Goal: Find specific page/section: Find specific page/section

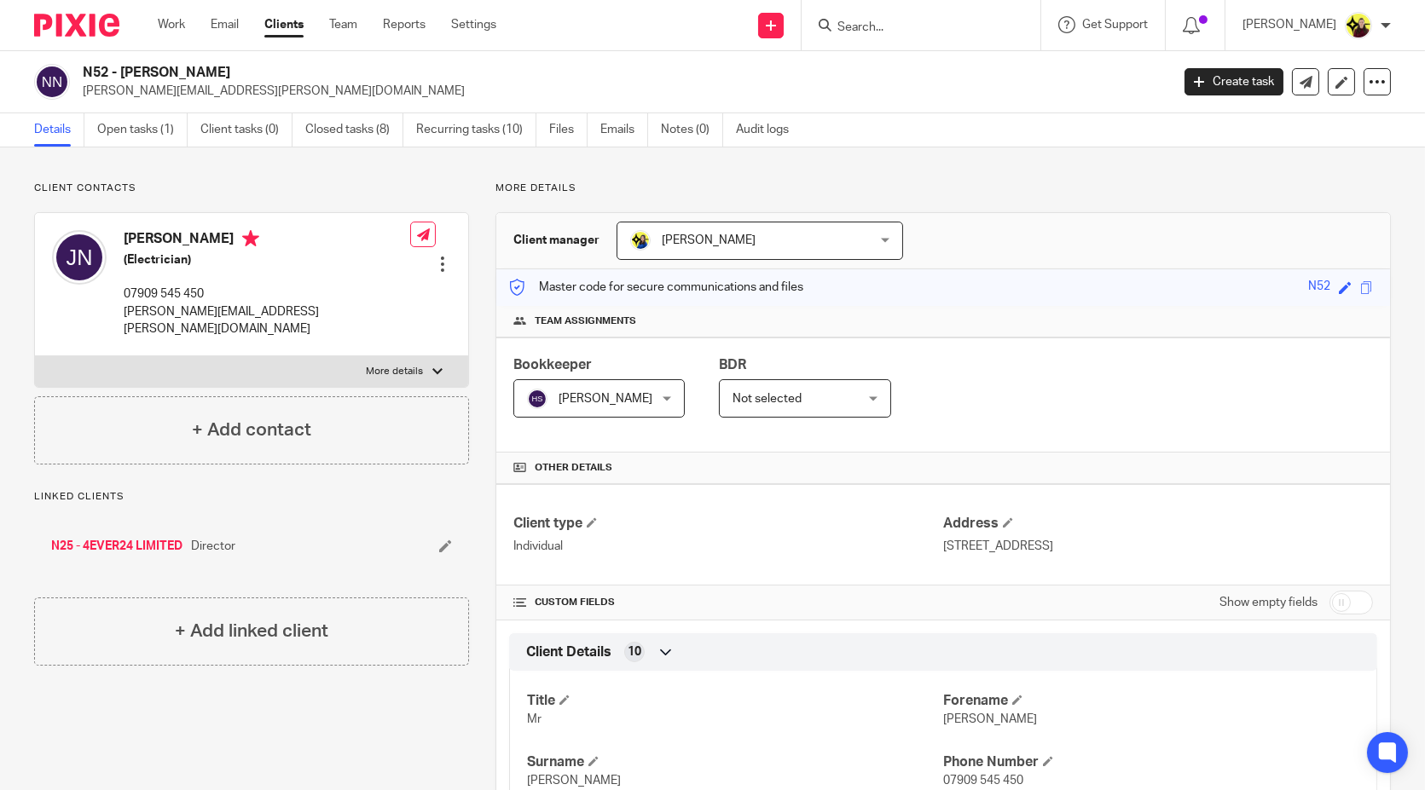
click at [970, 38] on div at bounding box center [920, 25] width 239 height 50
click at [967, 25] on input "Search" at bounding box center [912, 27] width 153 height 15
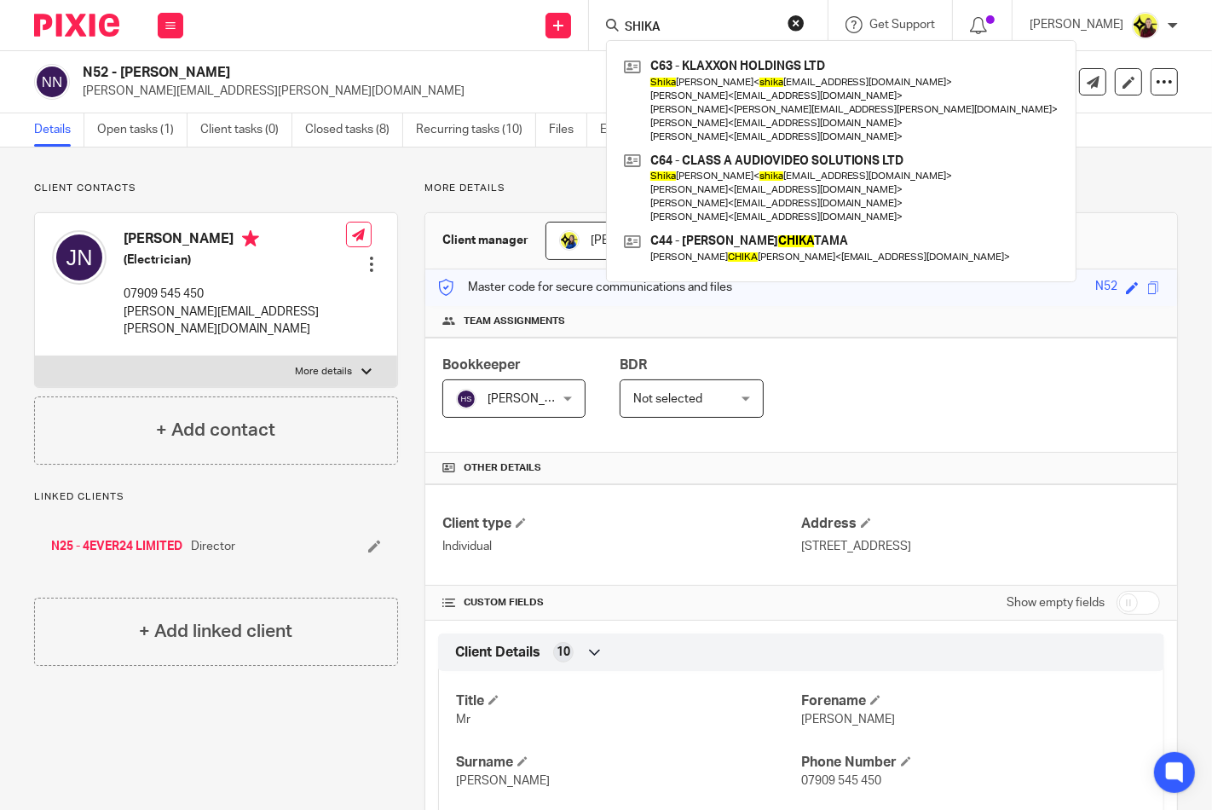
click at [671, 26] on input "SHIKA" at bounding box center [699, 27] width 153 height 15
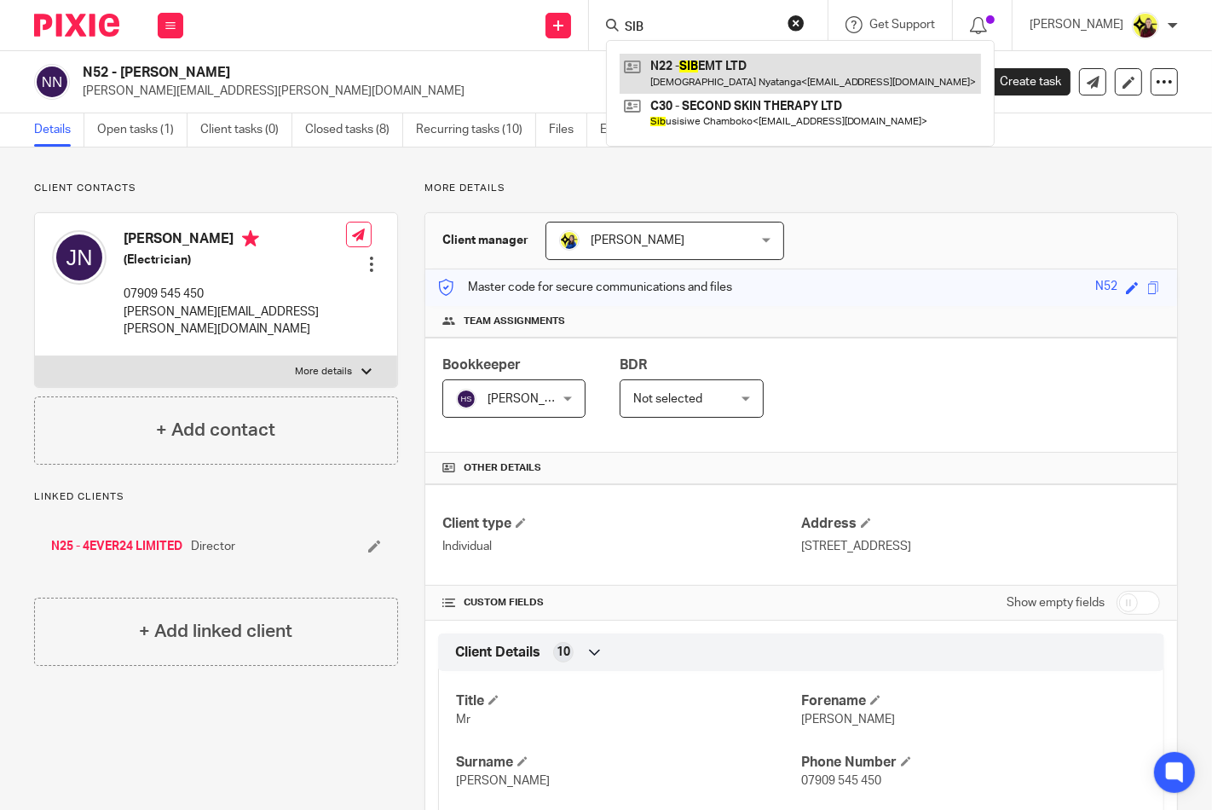
type input "SIB"
click at [702, 60] on link at bounding box center [801, 73] width 362 height 39
click at [669, 80] on link at bounding box center [801, 73] width 362 height 39
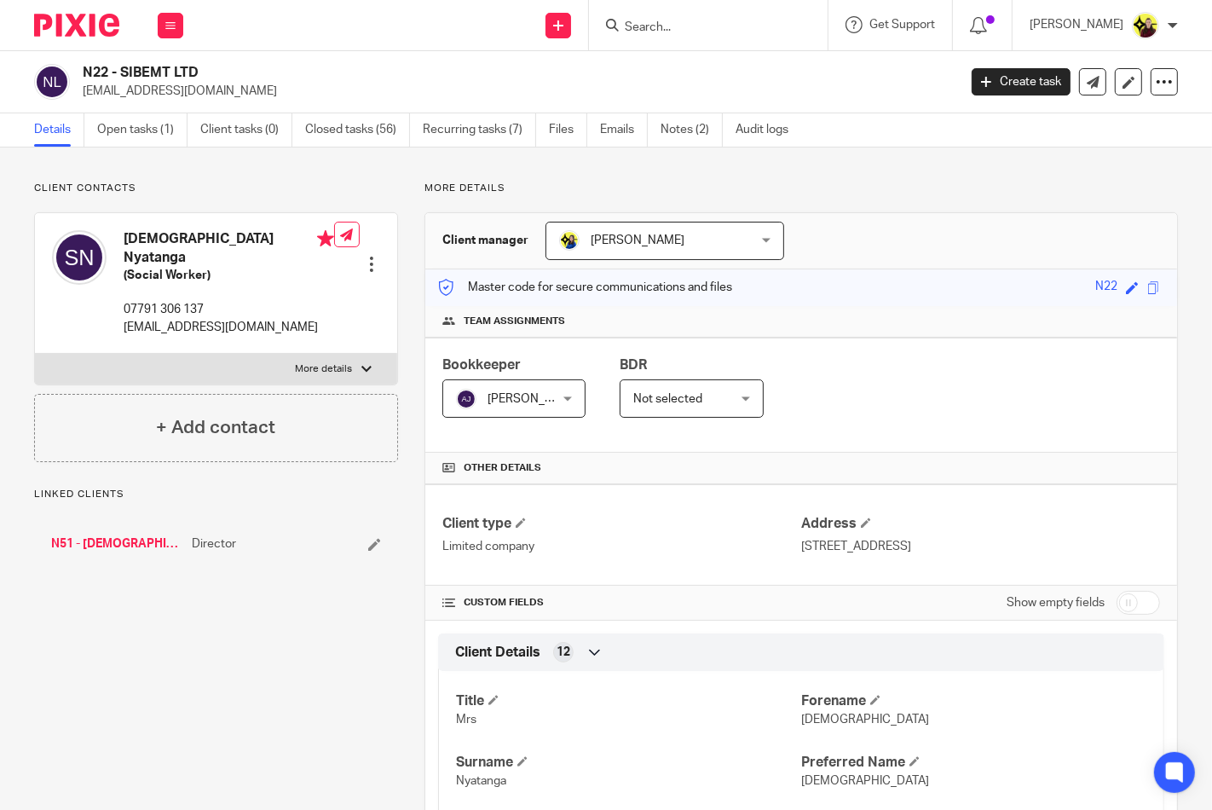
click at [156, 242] on h4 "Sikhangeliwe Nyatanga" at bounding box center [229, 248] width 211 height 37
copy h4 "Sikhangeliwe Nyatanga"
click at [449, 130] on link "Recurring tasks (7)" at bounding box center [479, 129] width 113 height 33
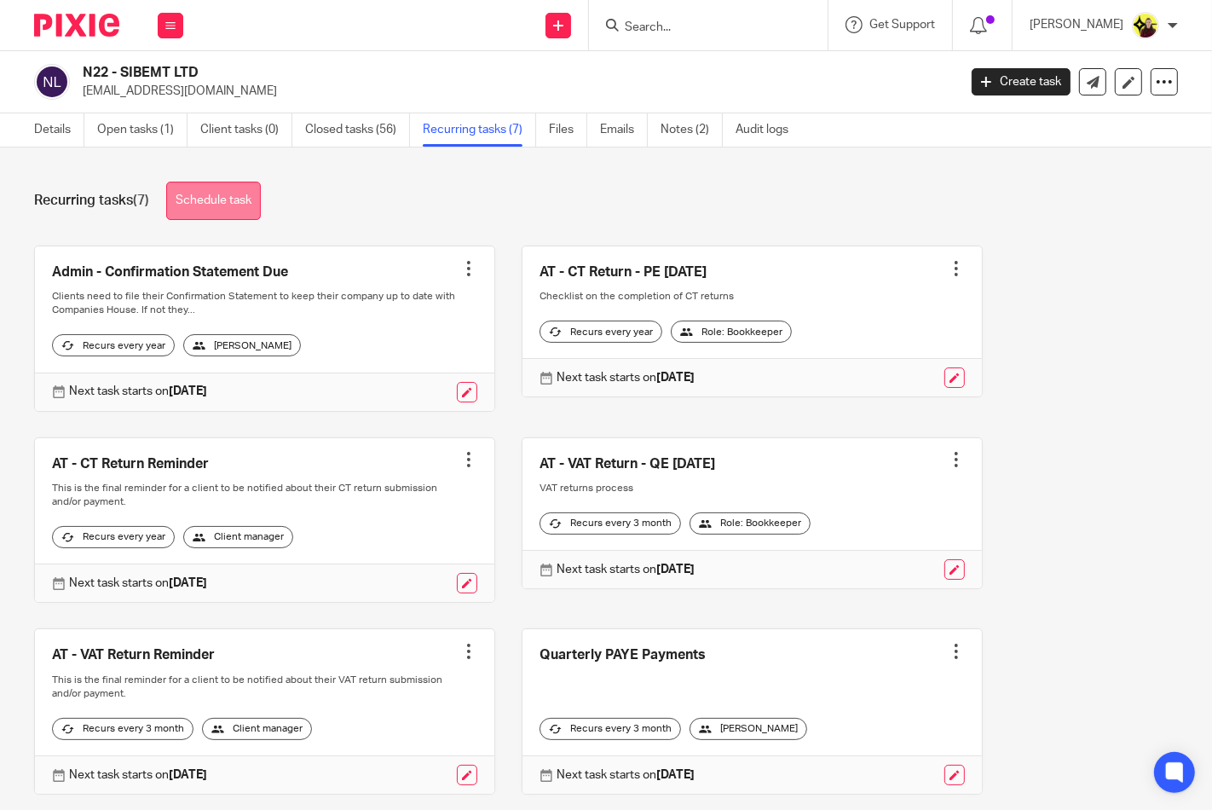
click at [230, 209] on link "Schedule task" at bounding box center [213, 201] width 95 height 38
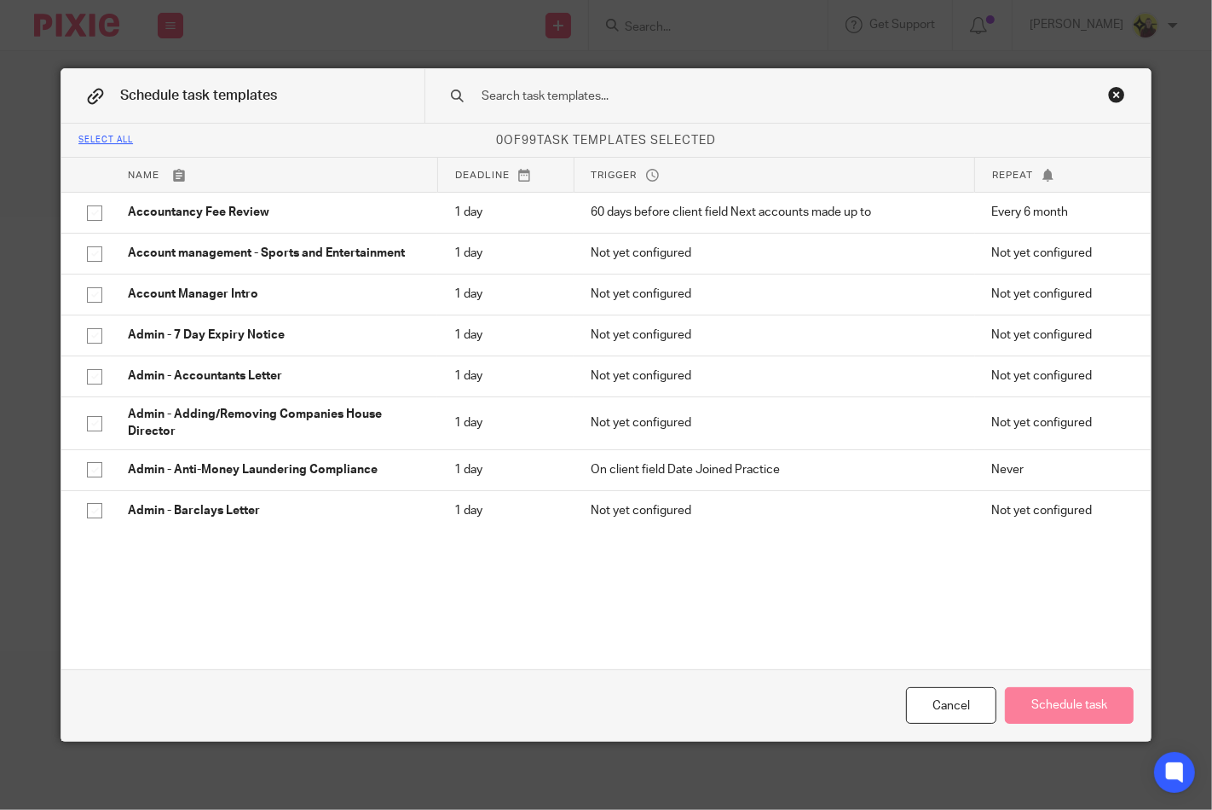
click at [1113, 95] on div "Close this dialog window" at bounding box center [1116, 94] width 17 height 17
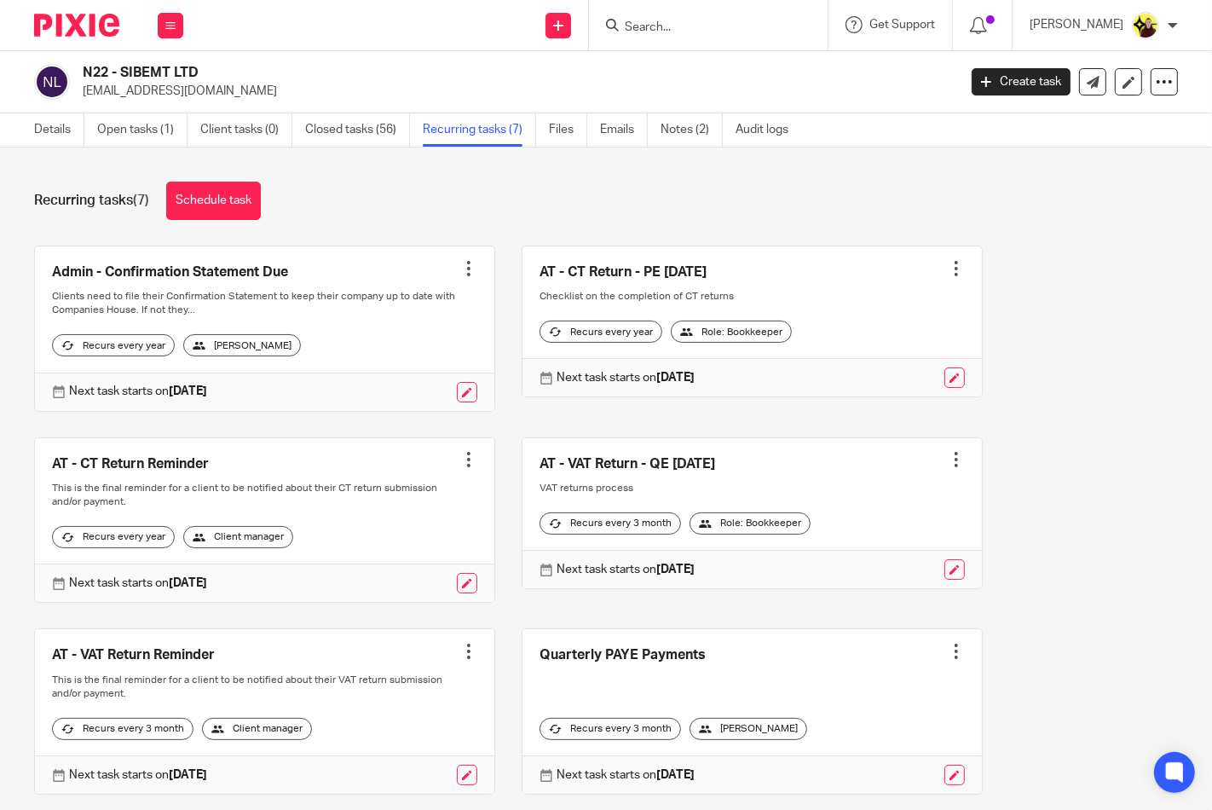
click at [56, 136] on link "Details" at bounding box center [59, 129] width 50 height 33
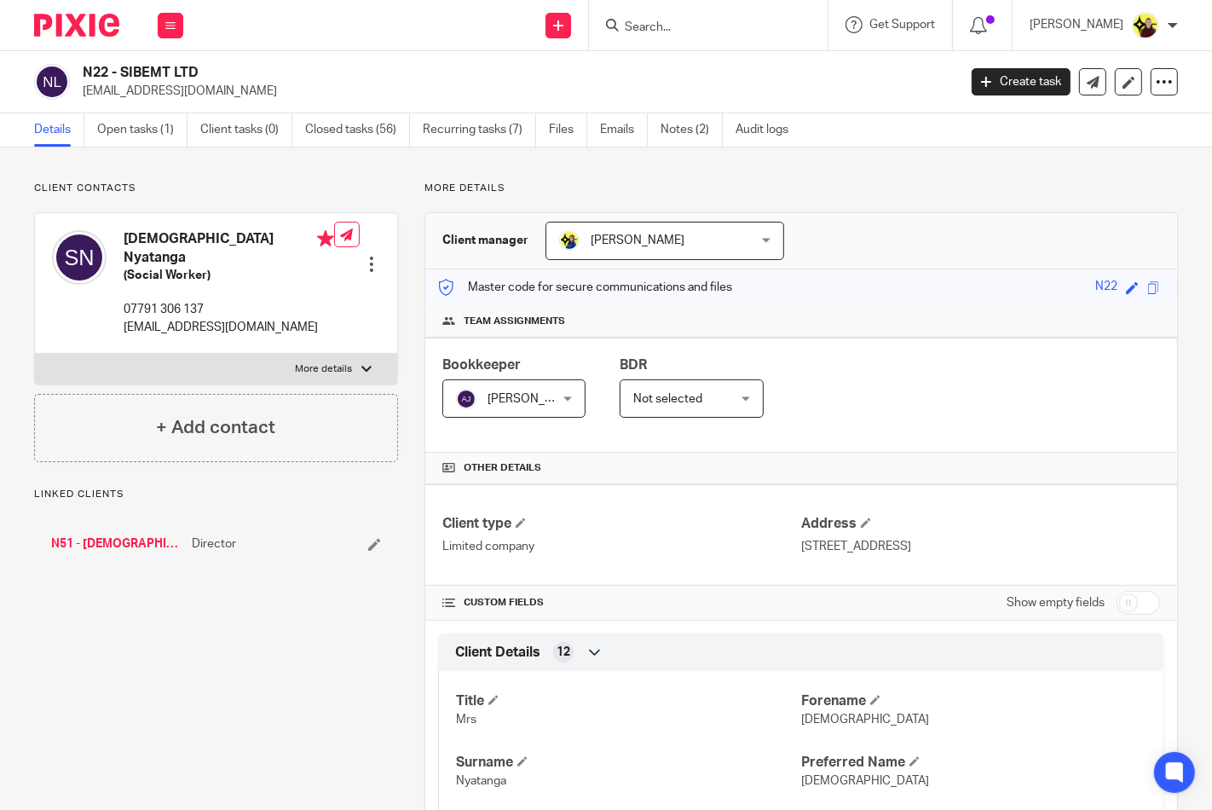
scroll to position [379, 0]
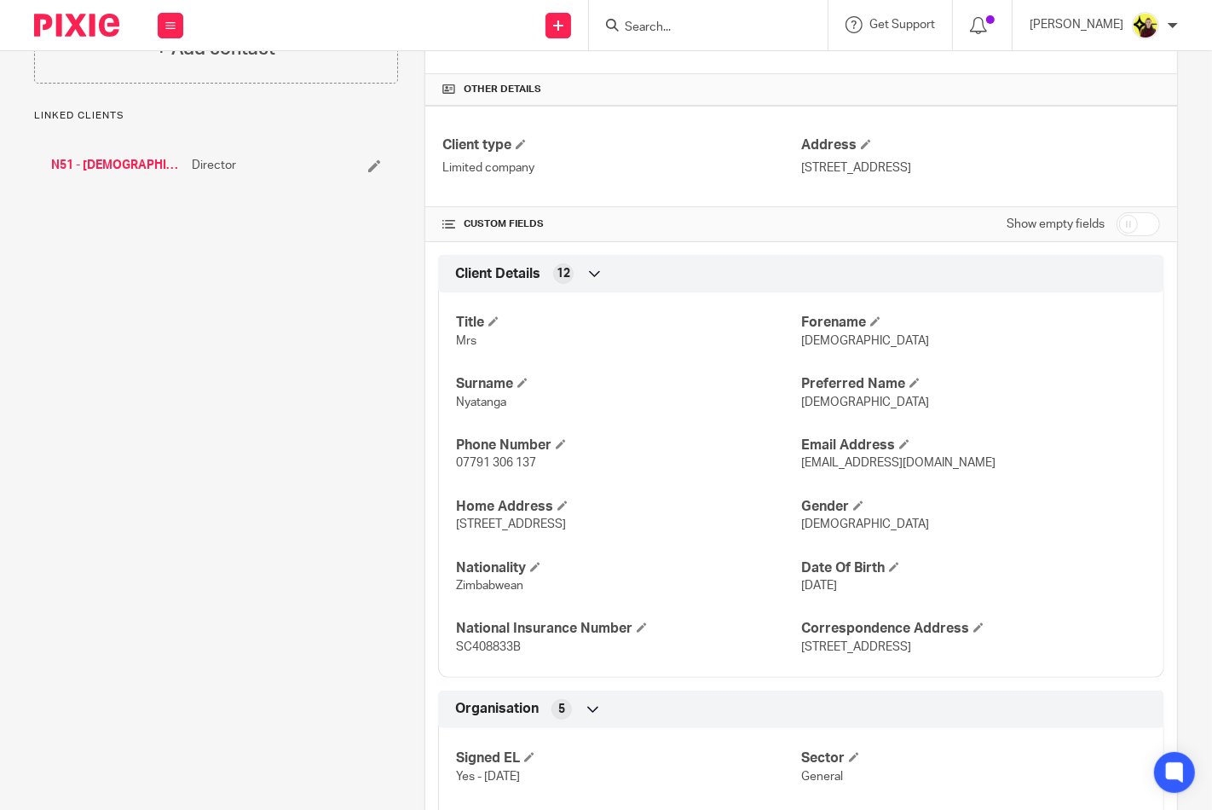
click at [141, 157] on link "N51 - [DEMOGRAPHIC_DATA] NYATANGA" at bounding box center [117, 165] width 132 height 17
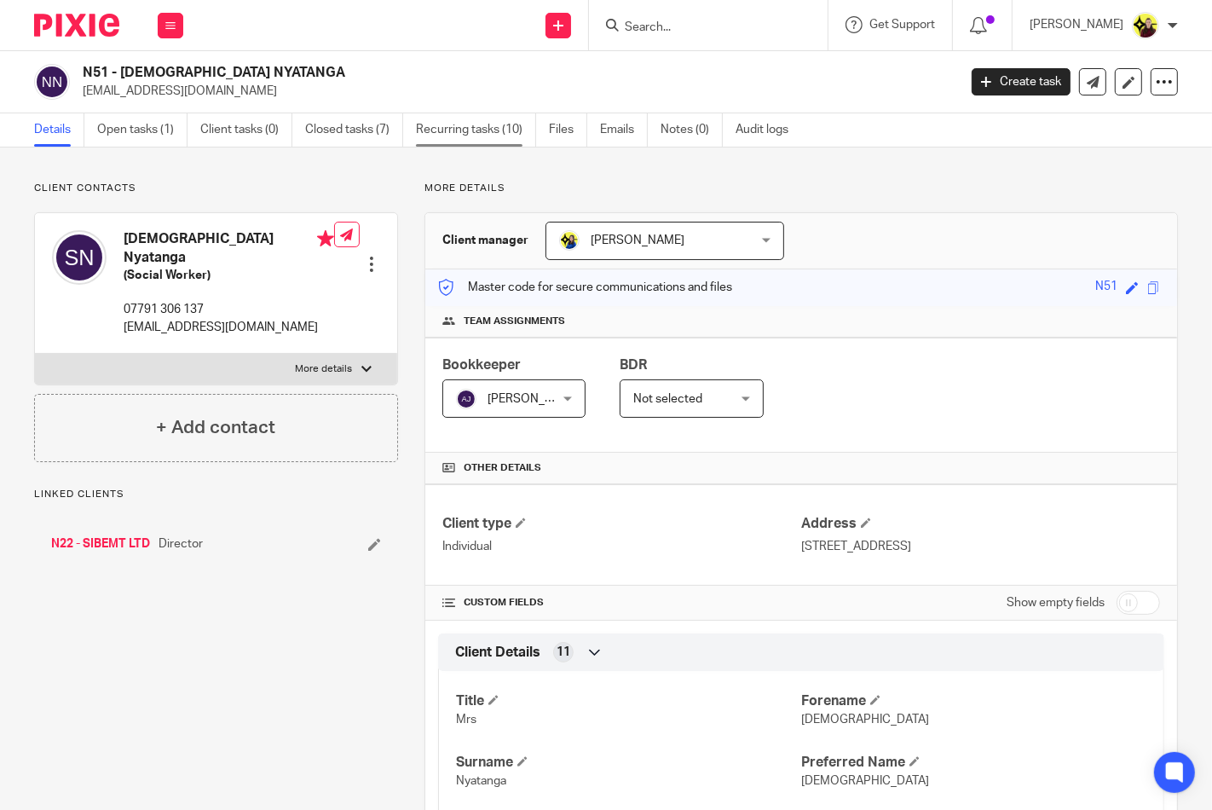
click at [460, 131] on link "Recurring tasks (10)" at bounding box center [476, 129] width 120 height 33
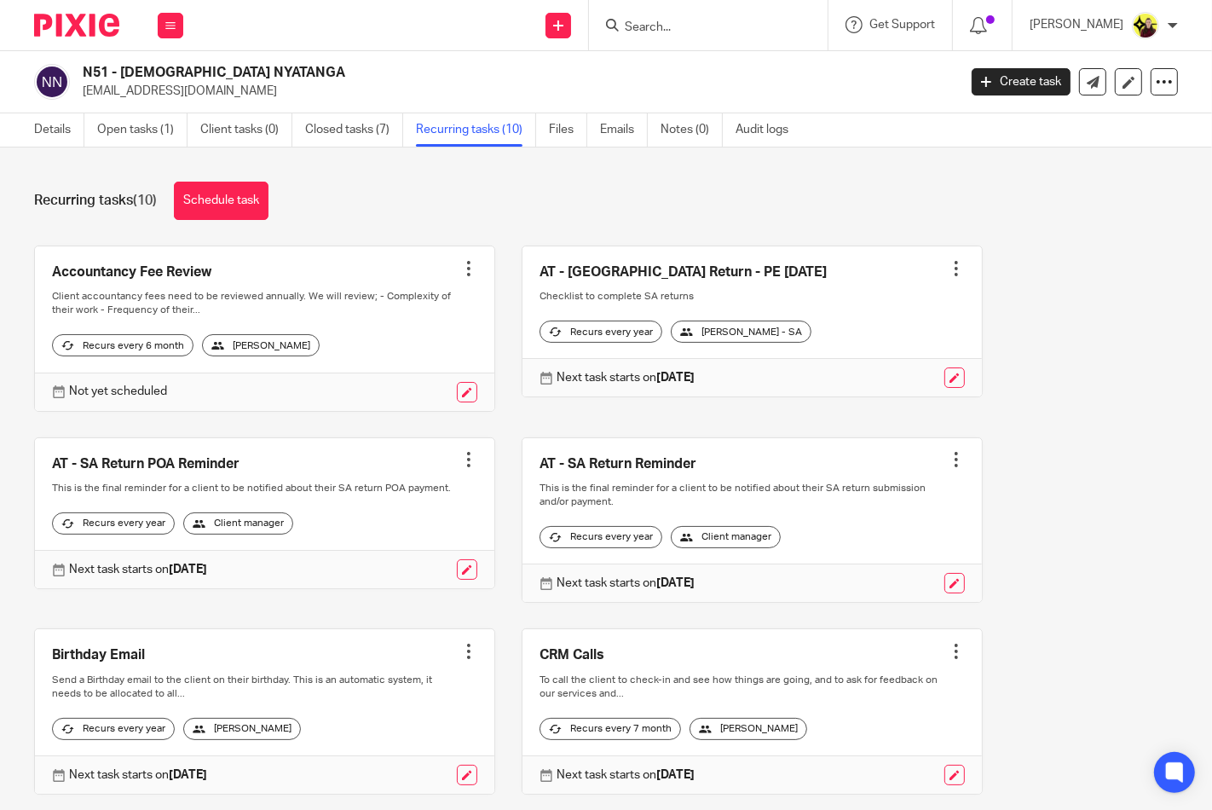
click at [772, 23] on input "Search" at bounding box center [699, 27] width 153 height 15
paste input "robert mcmillan <boab1988@hotmail.com>"
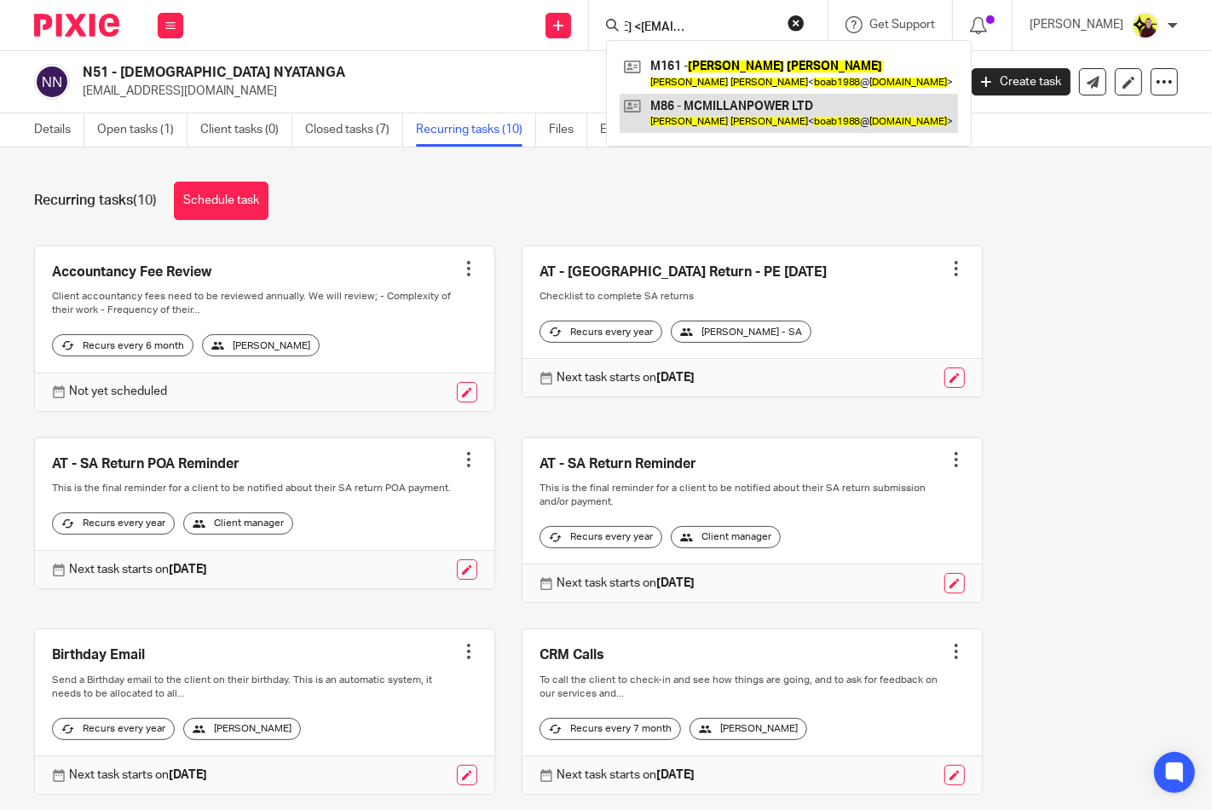
type input "robert mcmillan <boab1988@hotmail.com>"
click at [709, 105] on link at bounding box center [789, 113] width 338 height 39
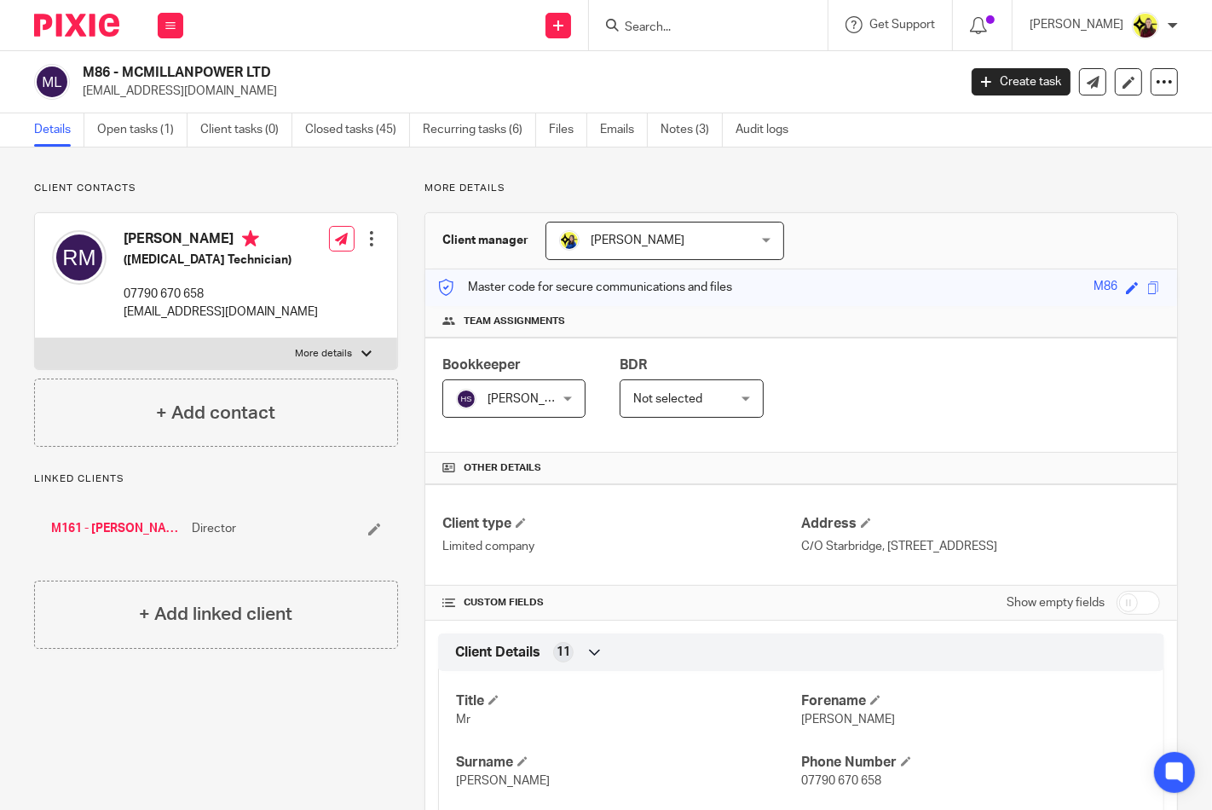
click at [766, 20] on input "Search" at bounding box center [699, 27] width 153 height 15
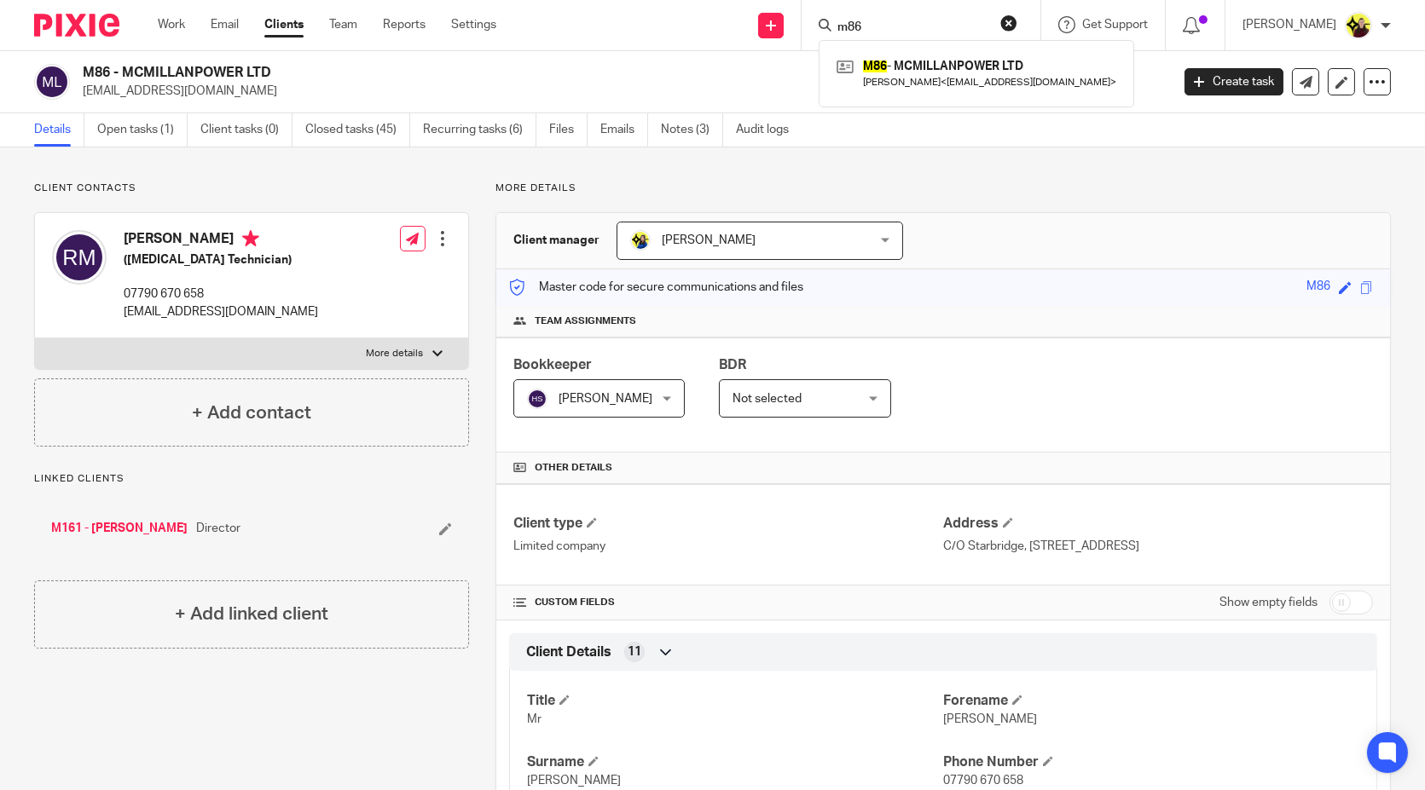
click at [952, 10] on div "m86 M86 - MCMILLANPOWER LTD Robert McMillan < boab1988@hotmail.com >" at bounding box center [920, 25] width 239 height 50
drag, startPoint x: 945, startPoint y: 15, endPoint x: 934, endPoint y: 26, distance: 15.1
click at [941, 20] on form "m86" at bounding box center [927, 24] width 182 height 21
click at [934, 26] on input "m86" at bounding box center [912, 27] width 153 height 15
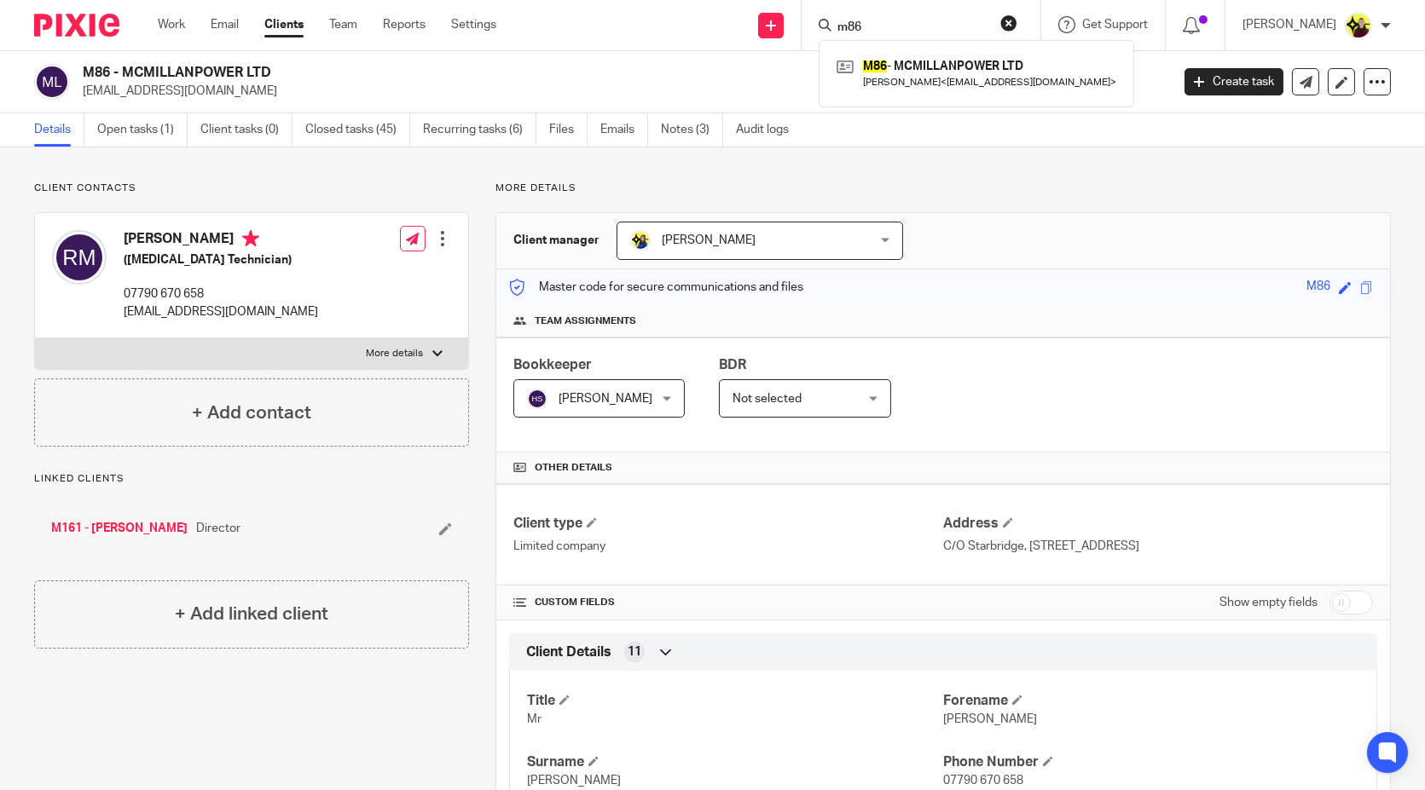
click at [934, 26] on input "m86" at bounding box center [912, 27] width 153 height 15
click at [933, 26] on input "a92" at bounding box center [912, 27] width 153 height 15
type input "agboola"
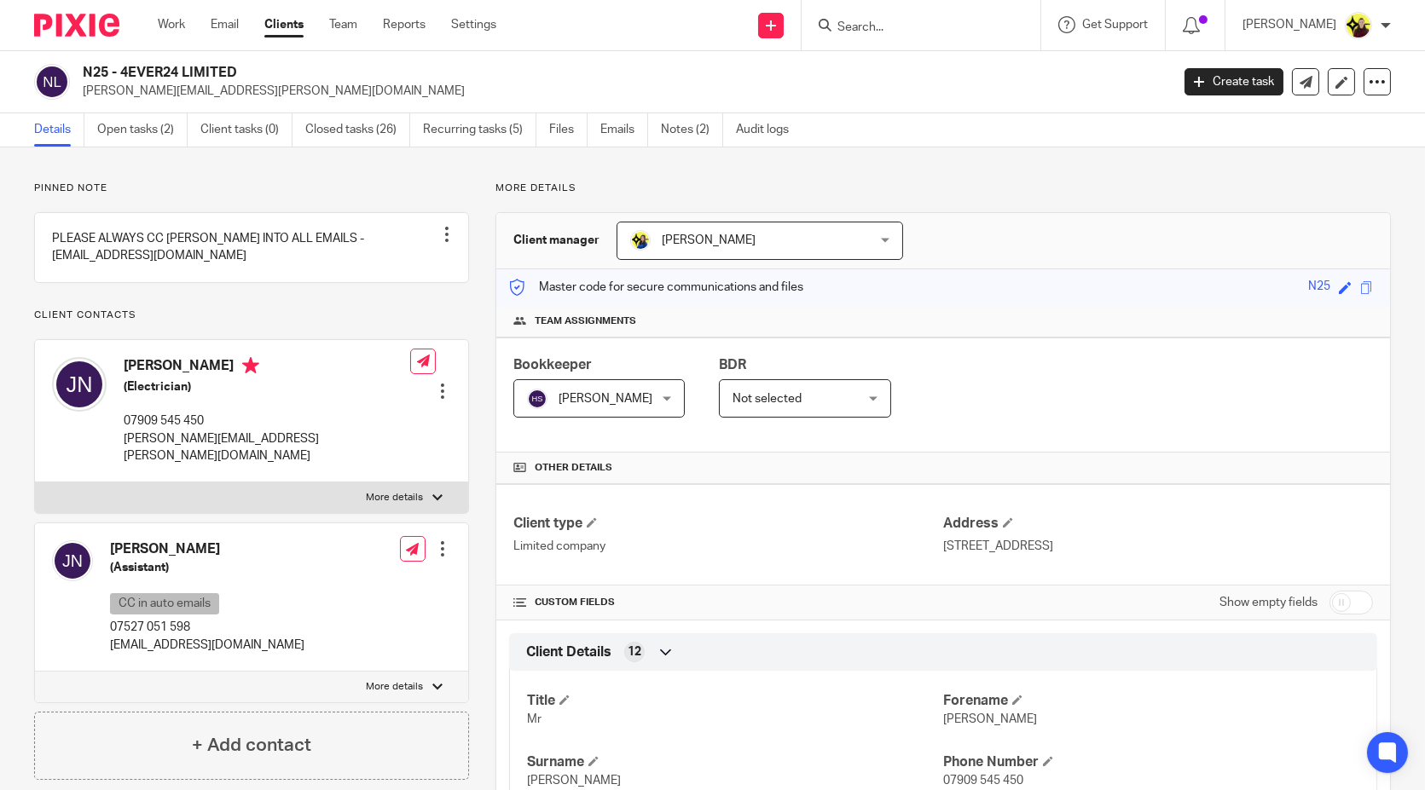
click at [888, 37] on div at bounding box center [920, 25] width 239 height 50
click at [891, 35] on form at bounding box center [927, 24] width 182 height 21
click at [894, 30] on input "Search" at bounding box center [912, 27] width 153 height 15
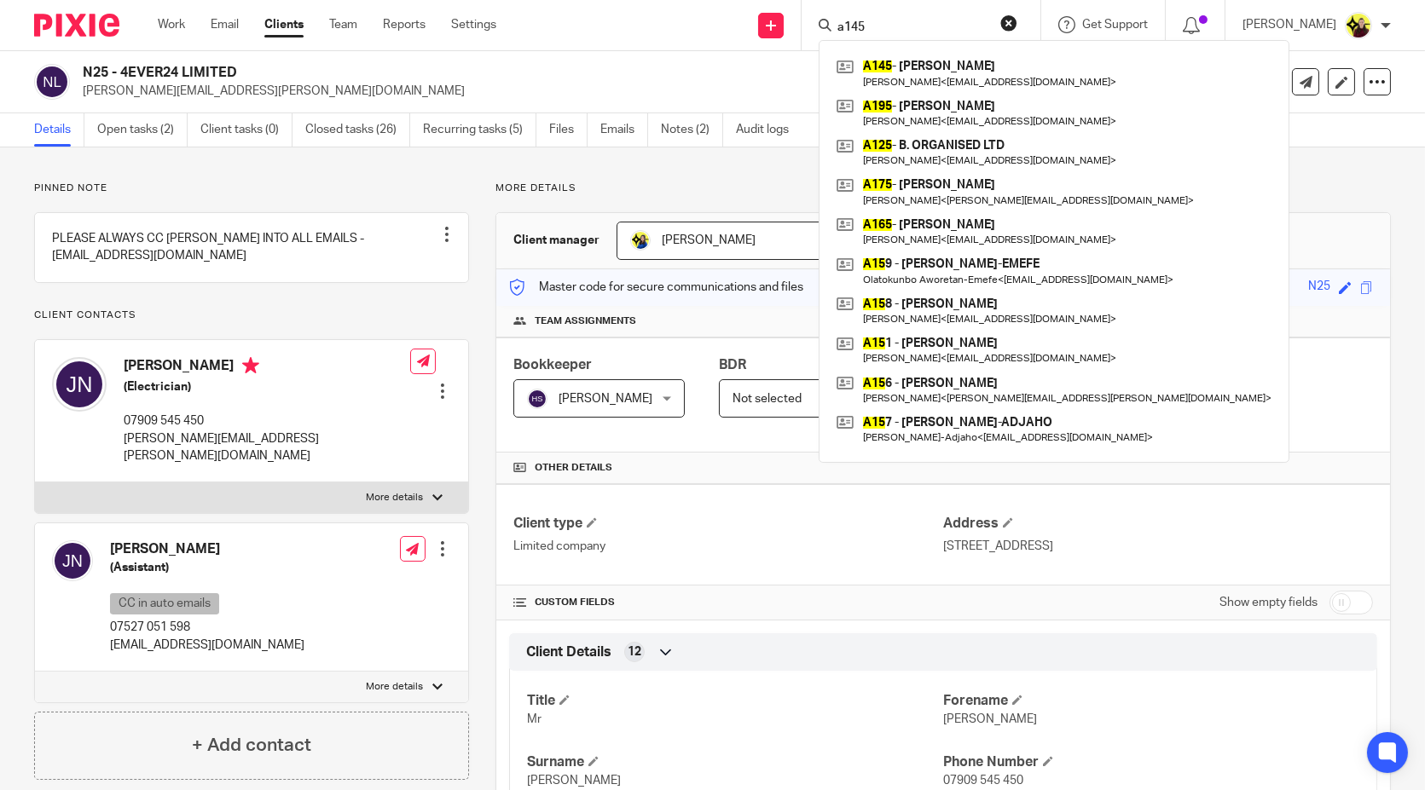
type input "a145"
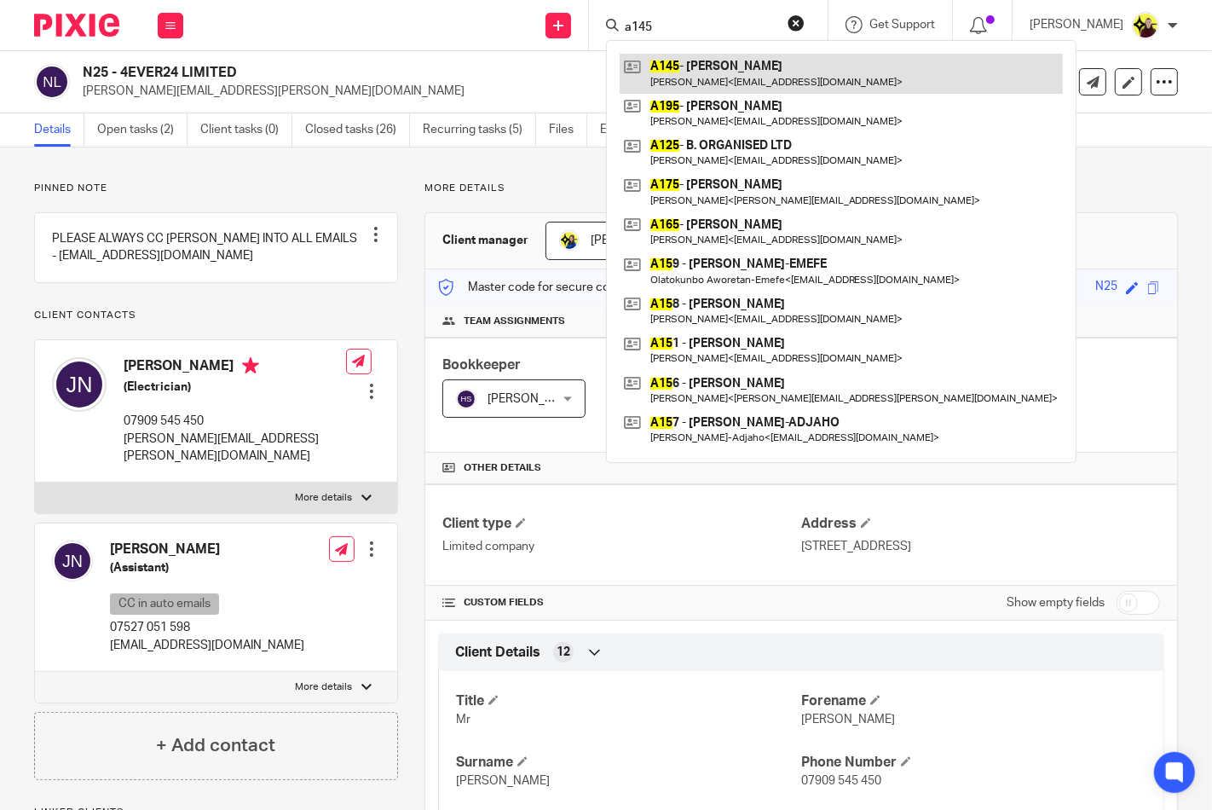
click at [703, 68] on link at bounding box center [841, 73] width 443 height 39
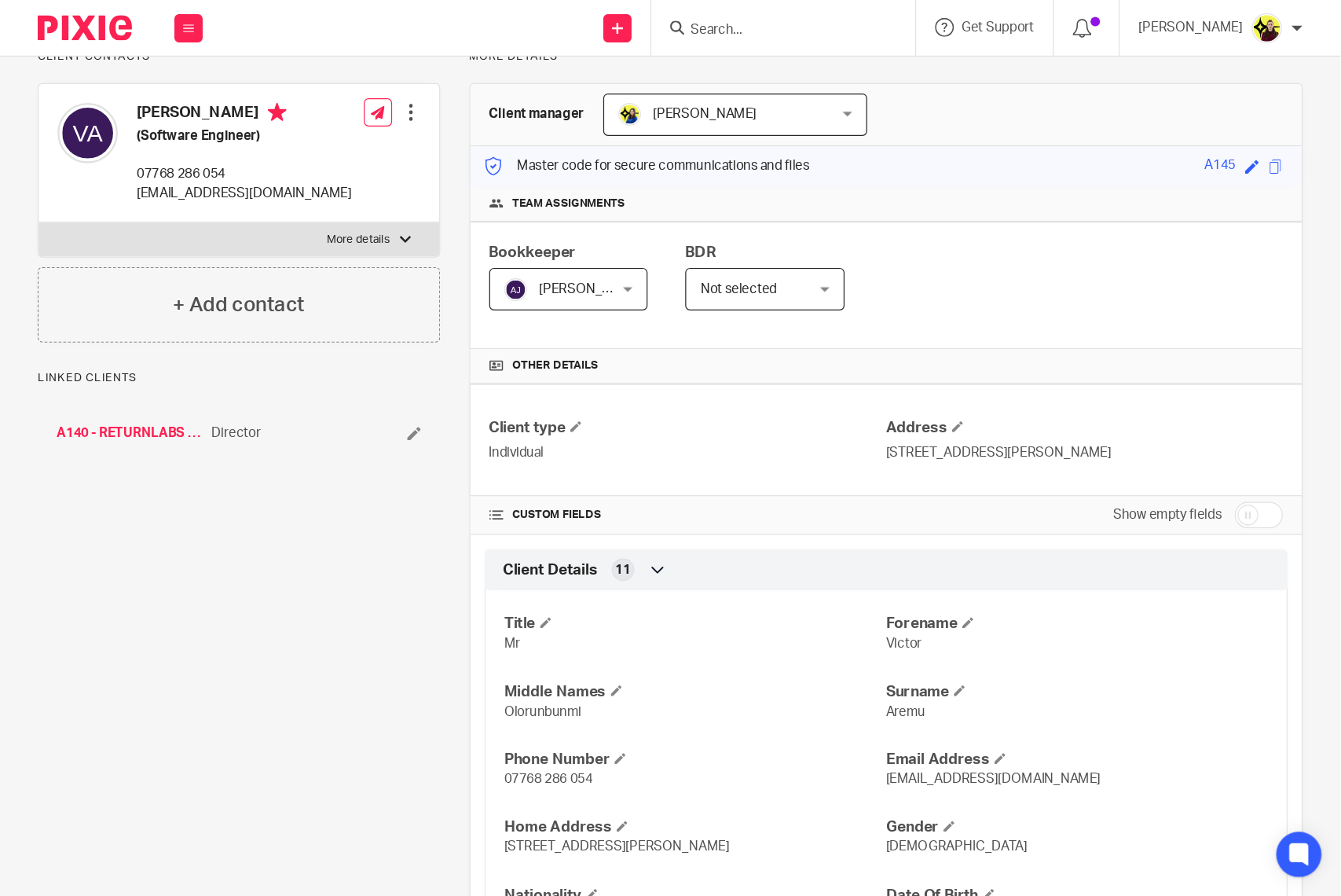
scroll to position [174, 0]
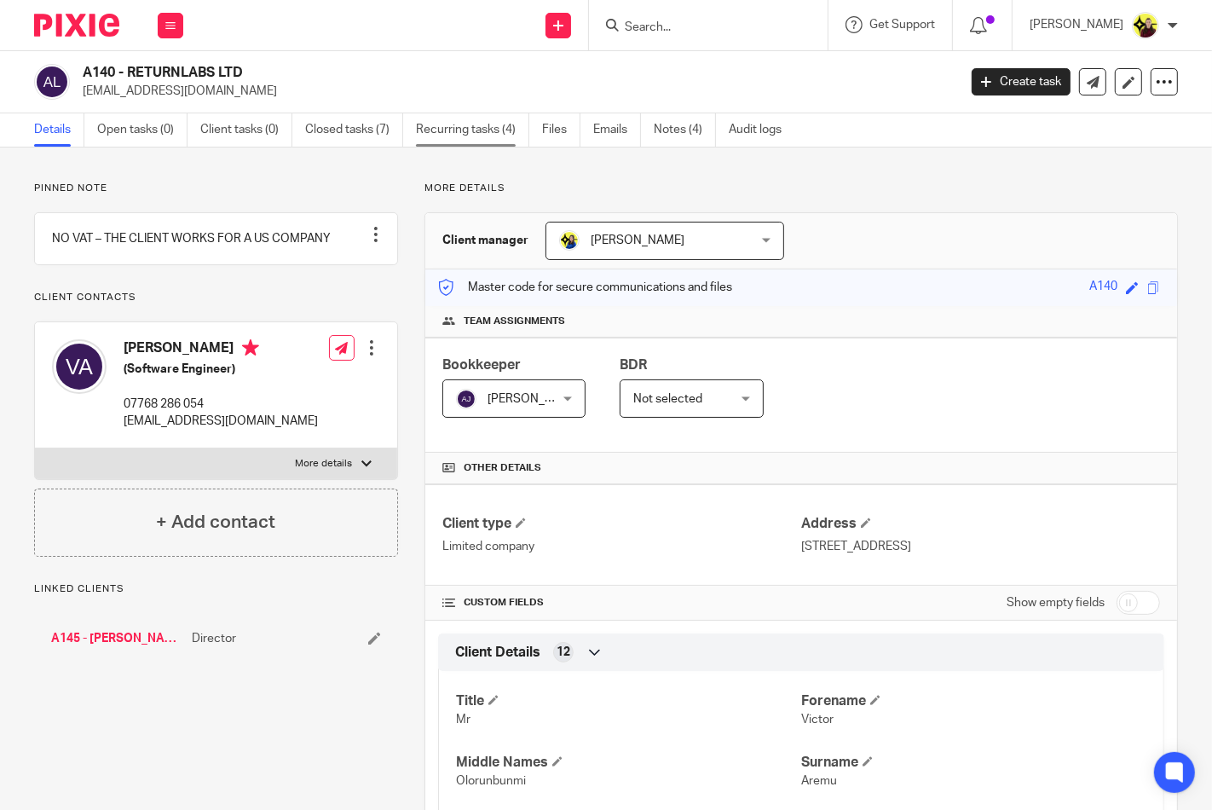
click at [498, 130] on link "Recurring tasks (4)" at bounding box center [472, 129] width 113 height 33
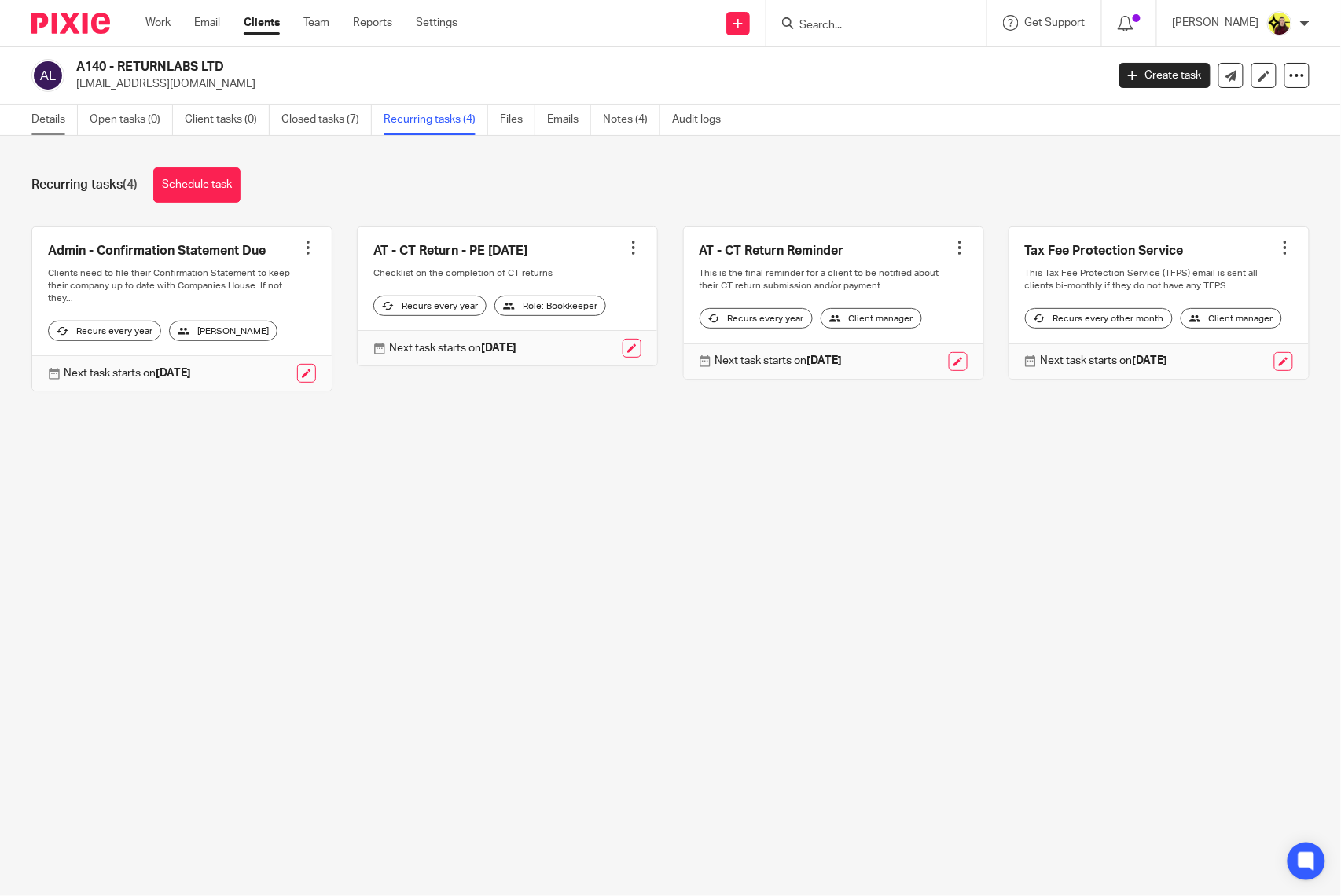
click at [62, 123] on link "Details" at bounding box center [54, 119] width 46 height 30
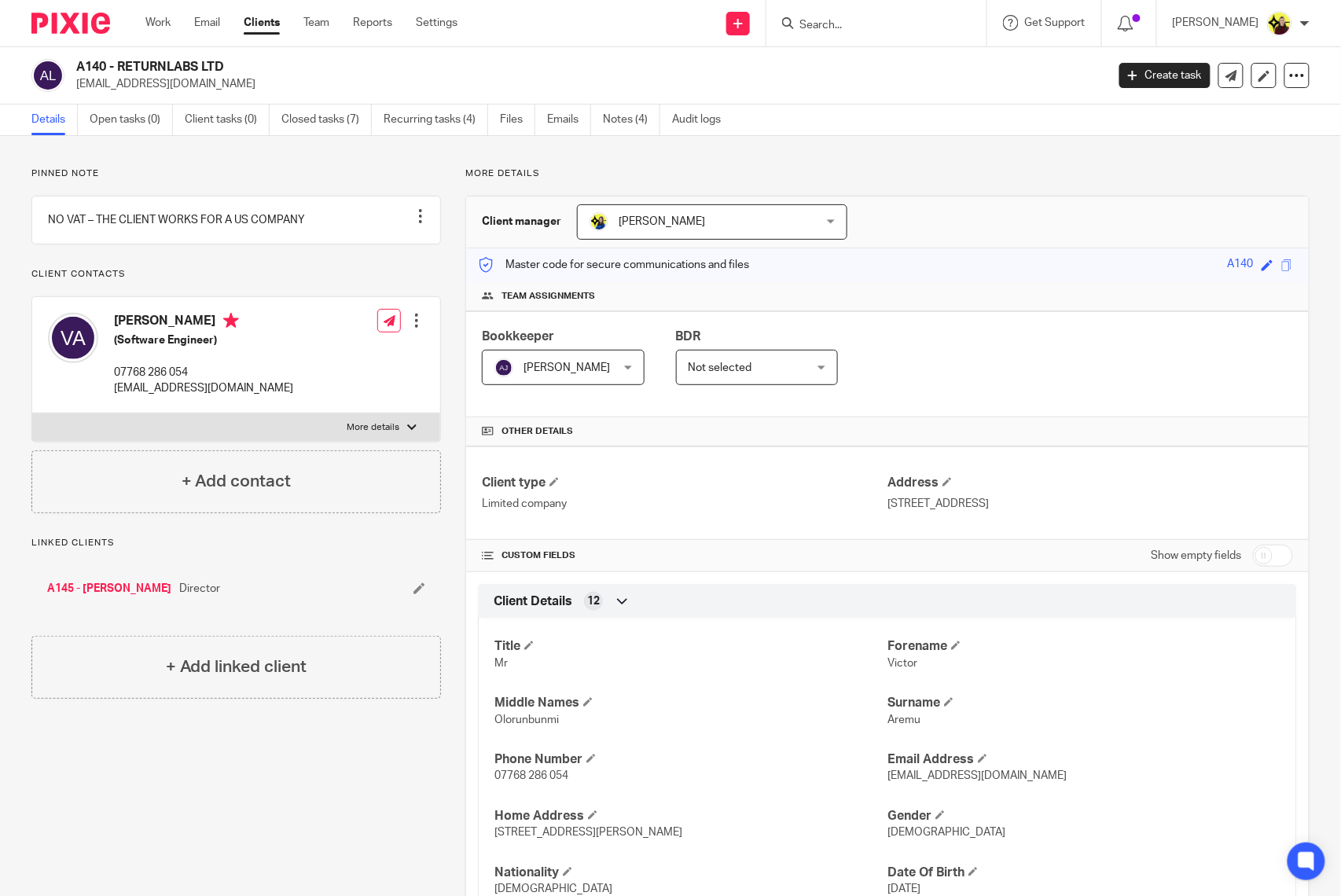
click at [124, 596] on link "A145 - VICTOR AREMU" at bounding box center [109, 588] width 124 height 16
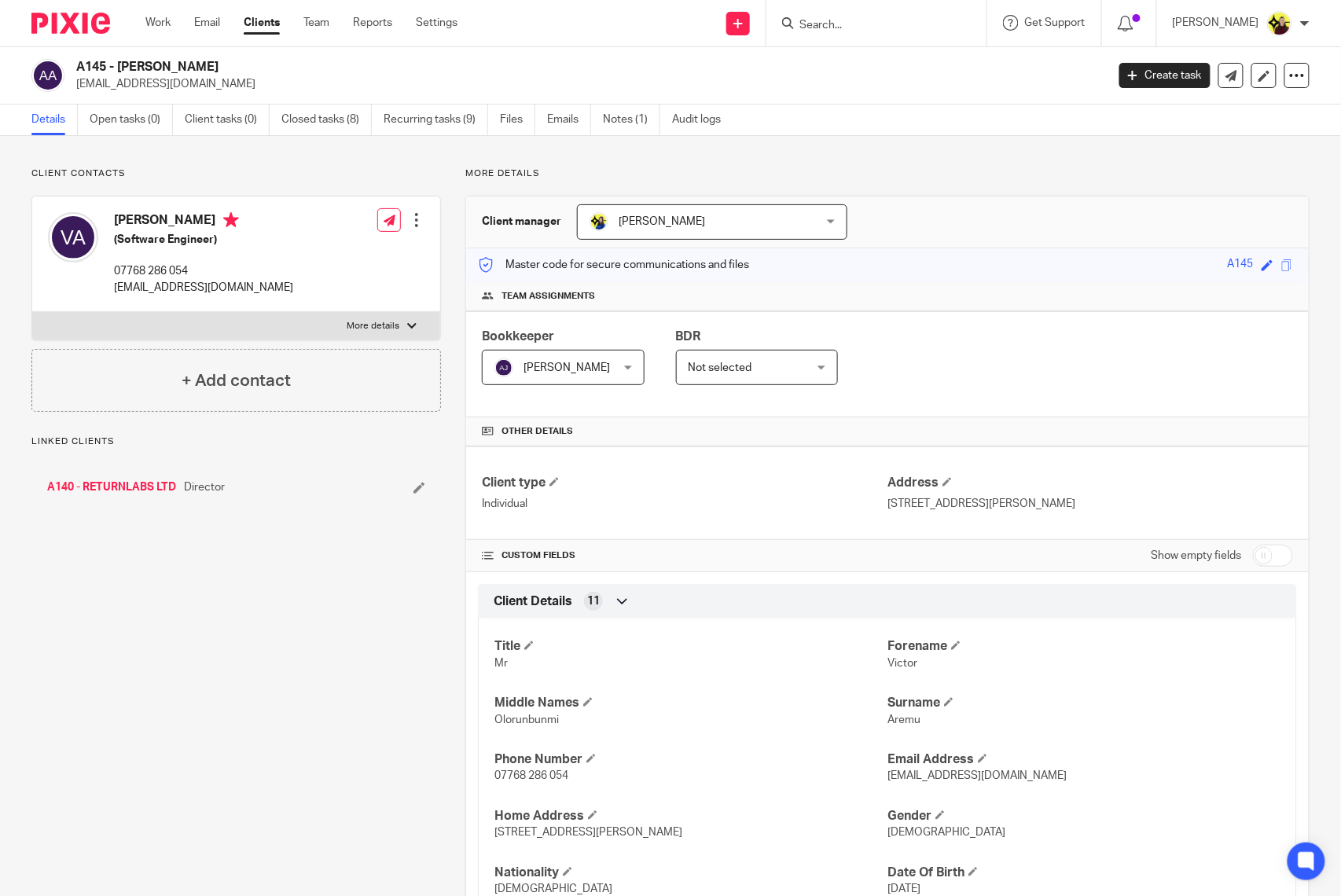
click at [478, 126] on link "Recurring tasks (9)" at bounding box center [435, 119] width 104 height 30
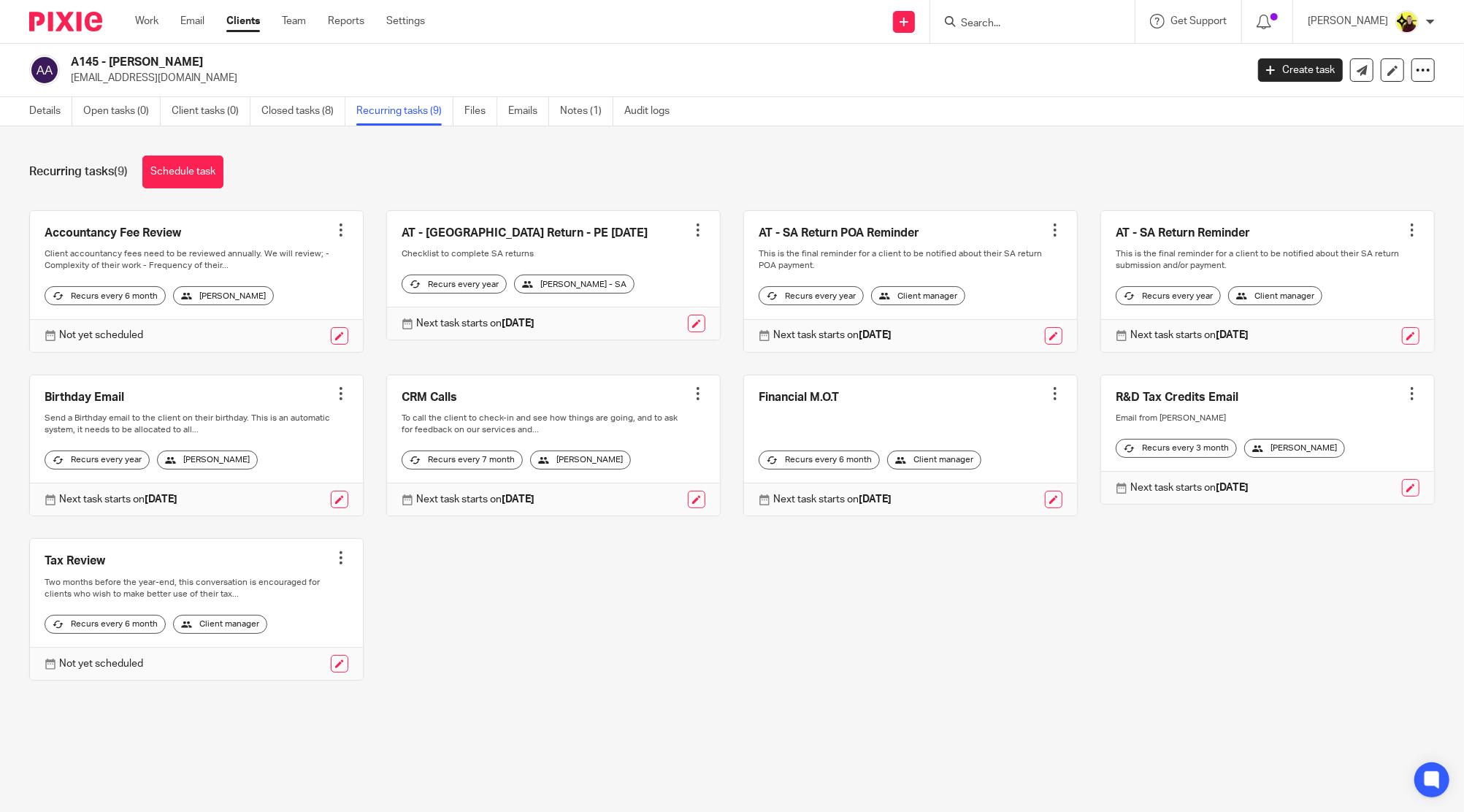
click at [1036, 27] on input "Search" at bounding box center [1025, 23] width 131 height 13
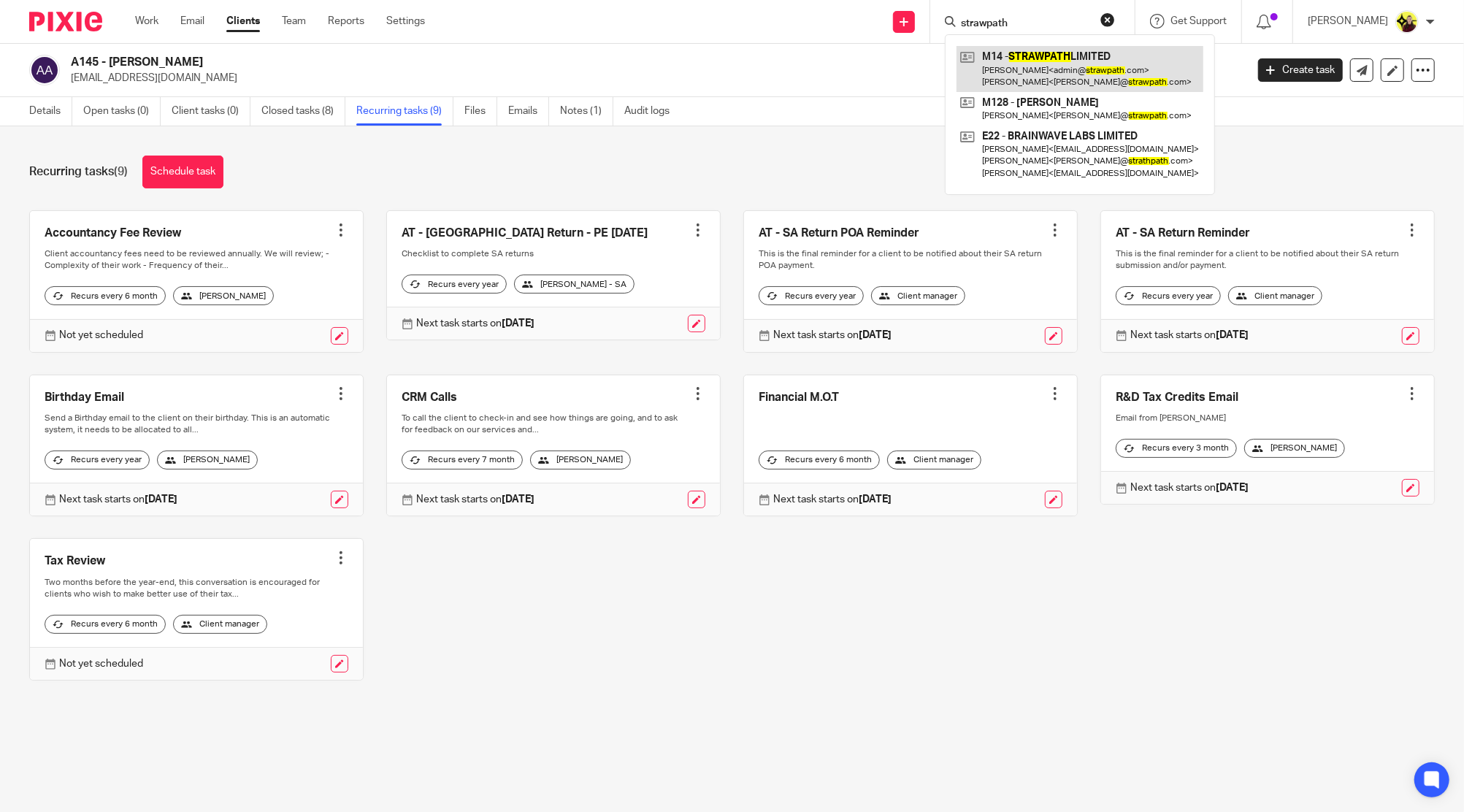
type input "strawpath"
click at [988, 60] on link at bounding box center [1080, 69] width 247 height 45
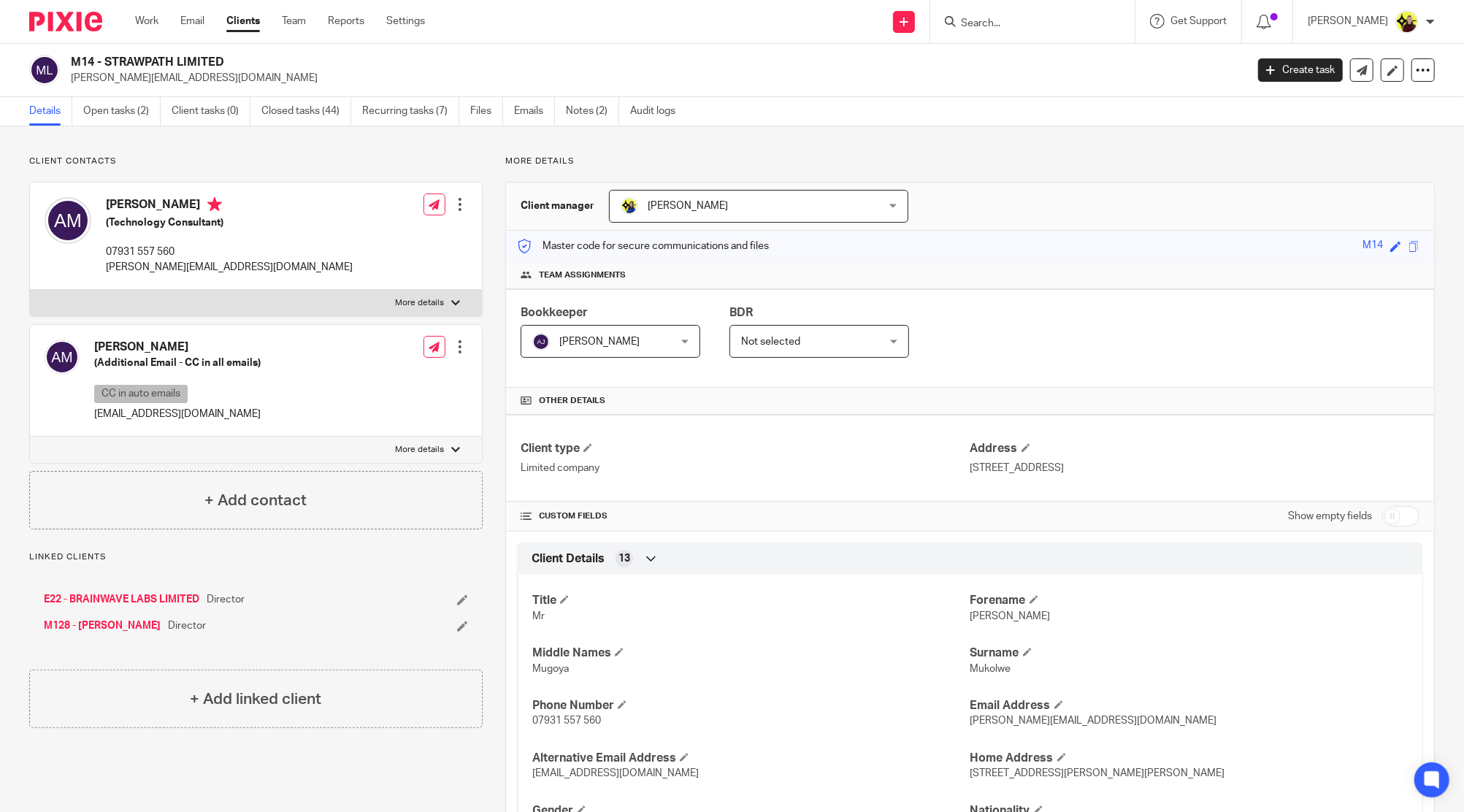
click at [987, 24] on input "Search" at bounding box center [1025, 23] width 131 height 13
type input "[PERSON_NAME]"
click at [988, 22] on input "[PERSON_NAME]" at bounding box center [1025, 23] width 131 height 13
